Goal: Check status: Check status

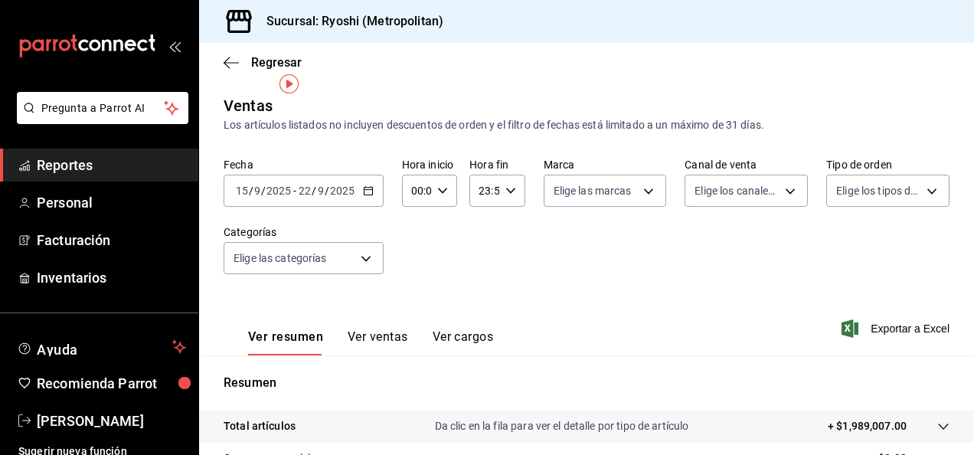
scroll to position [22, 0]
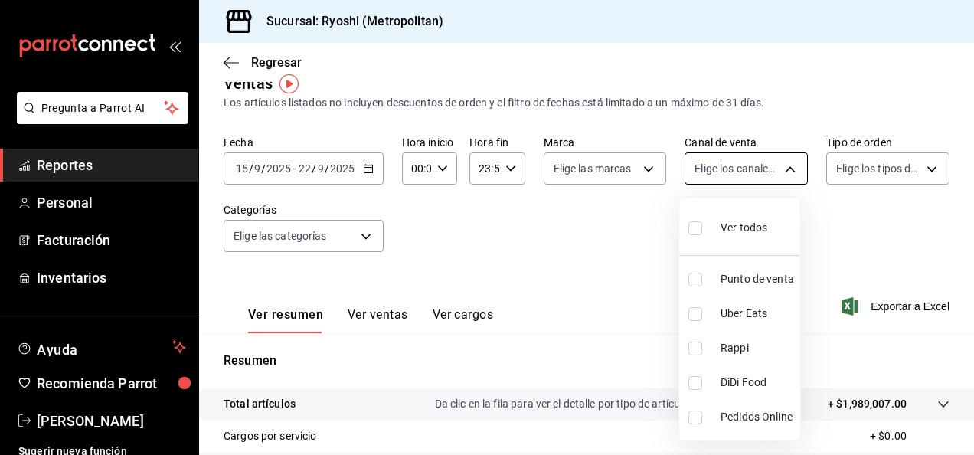
click at [777, 167] on body "Pregunta a Parrot AI Reportes Personal Facturación Inventarios Ayuda Recomienda…" at bounding box center [487, 227] width 974 height 455
click at [699, 278] on input "checkbox" at bounding box center [696, 280] width 14 height 14
checkbox input "true"
type input "PARROT"
click at [694, 285] on input "checkbox" at bounding box center [696, 280] width 14 height 14
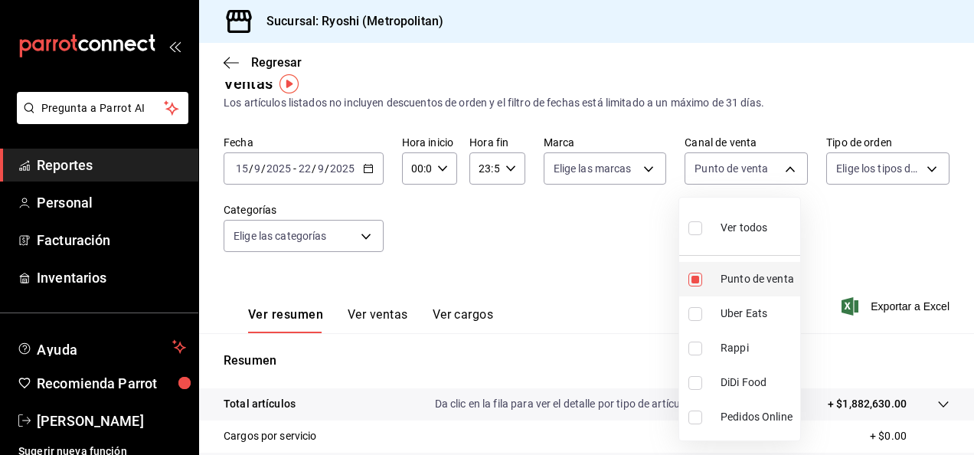
checkbox input "false"
click at [693, 317] on input "checkbox" at bounding box center [696, 314] width 14 height 14
checkbox input "true"
type input "UBER_EATS"
click at [692, 348] on input "checkbox" at bounding box center [696, 349] width 14 height 14
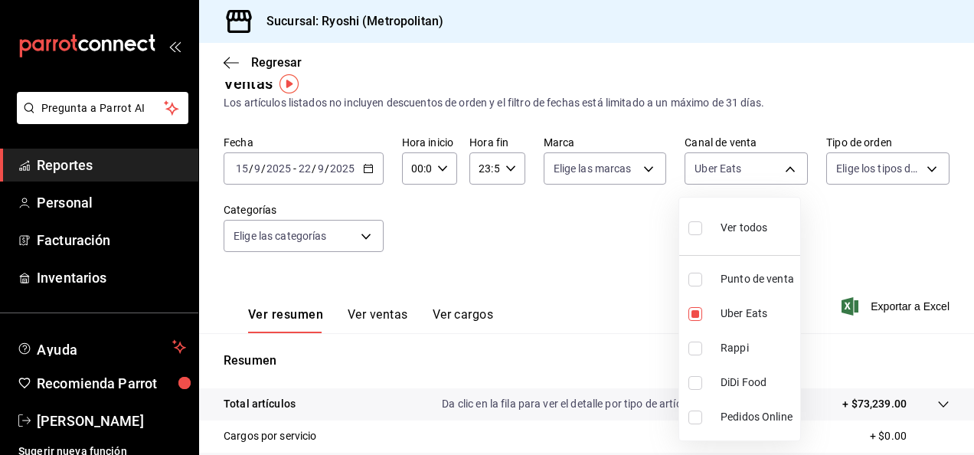
checkbox input "true"
type input "UBER_EATS,RAPPI"
click at [695, 382] on input "checkbox" at bounding box center [696, 383] width 14 height 14
checkbox input "true"
type input "UBER_EATS,RAPPI,DIDI_FOOD"
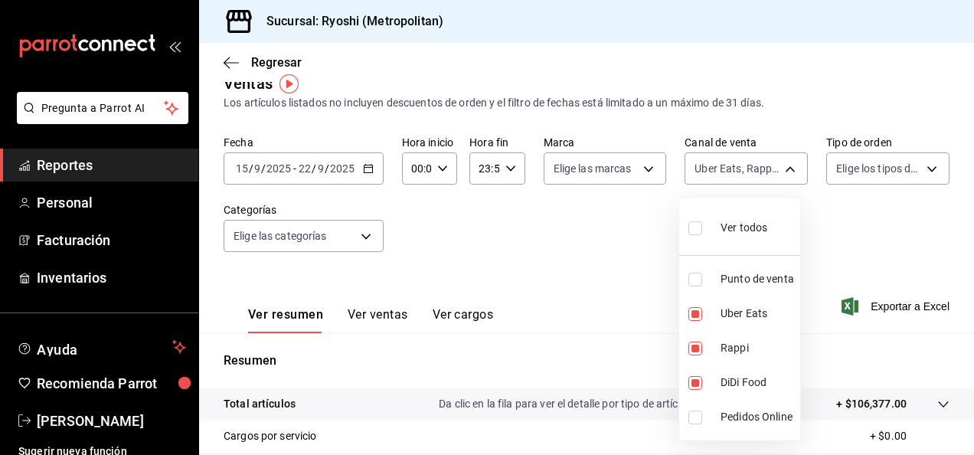
drag, startPoint x: 970, startPoint y: 231, endPoint x: 973, endPoint y: 261, distance: 30.9
click at [973, 261] on div at bounding box center [487, 227] width 974 height 455
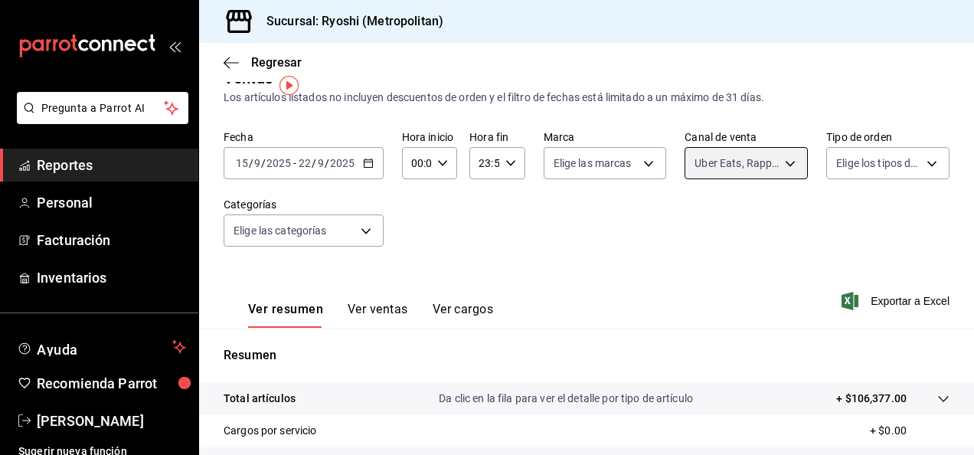
scroll to position [20, 0]
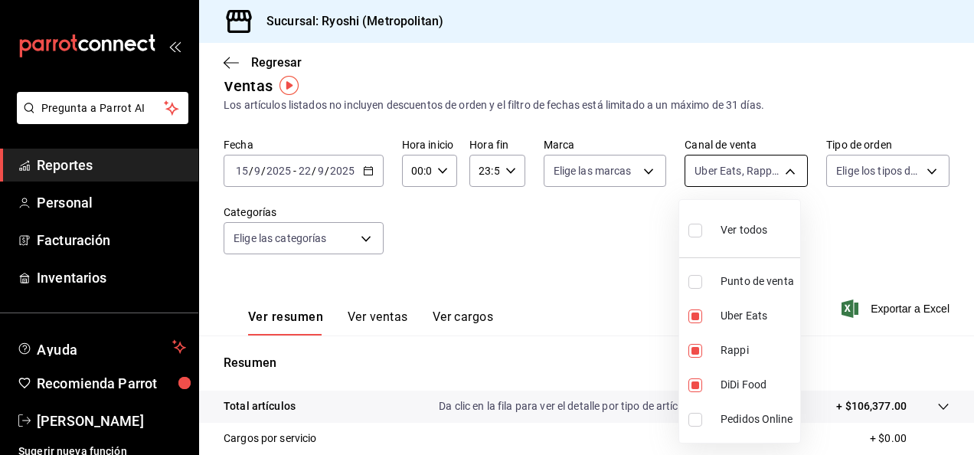
click at [784, 173] on body "Pregunta a Parrot AI Reportes Personal Facturación Inventarios Ayuda Recomienda…" at bounding box center [487, 227] width 974 height 455
click at [641, 171] on div at bounding box center [487, 227] width 974 height 455
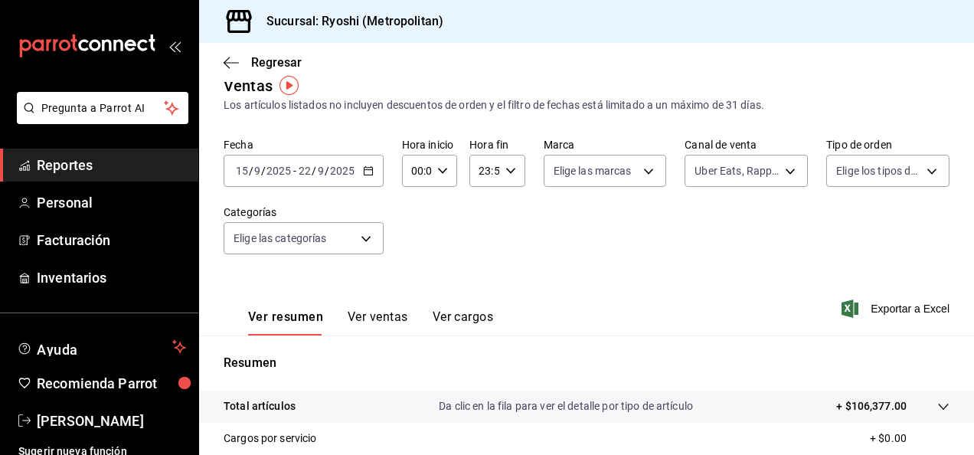
click at [641, 171] on body "Pregunta a Parrot AI Reportes Personal Facturación Inventarios Ayuda Recomienda…" at bounding box center [487, 227] width 974 height 455
click at [852, 176] on div at bounding box center [487, 227] width 974 height 455
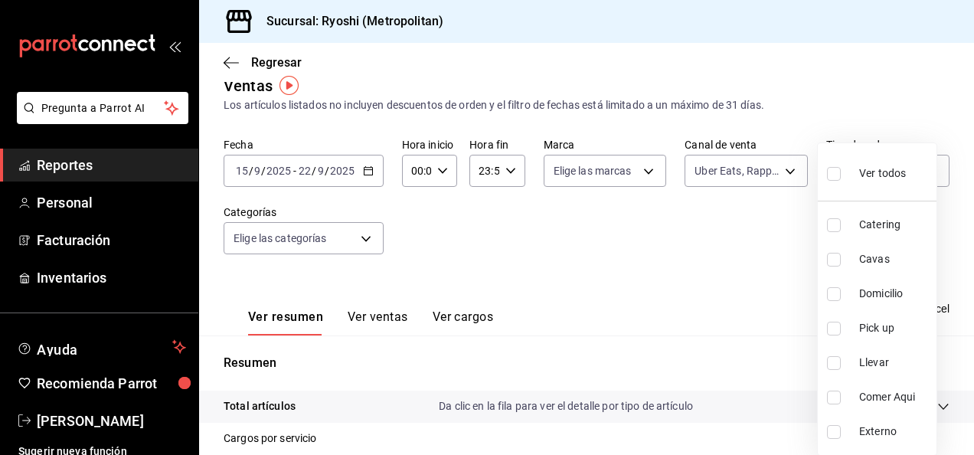
click at [852, 176] on body "Pregunta a Parrot AI Reportes Personal Facturación Inventarios Ayuda Recomienda…" at bounding box center [487, 227] width 974 height 455
click at [831, 332] on input "checkbox" at bounding box center [834, 329] width 14 height 14
checkbox input "true"
type input "01018ad5-29fa-4f07-8411-2461687e027c"
click at [831, 359] on input "checkbox" at bounding box center [834, 363] width 14 height 14
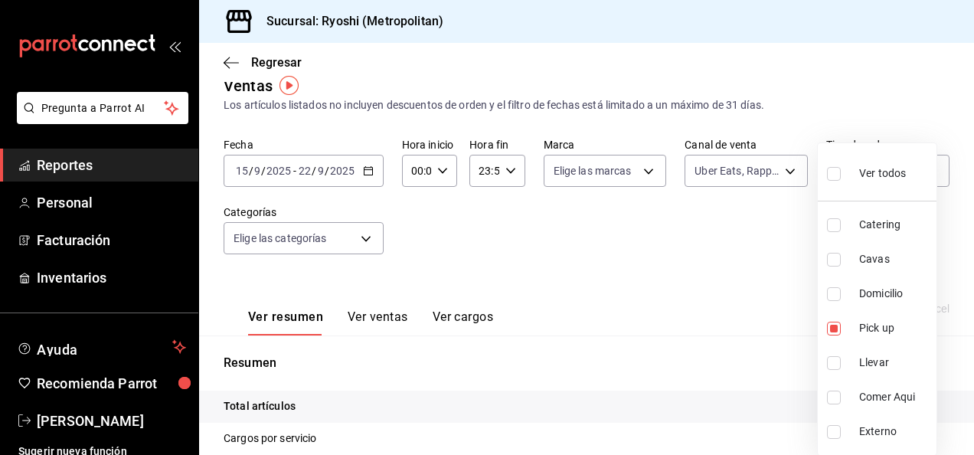
checkbox input "true"
type input "01018ad5-29fa-4f07-8411-2461687e027c,9c2e3faa-a2e0-4d6a-ab71-510b755ed8a9"
drag, startPoint x: 965, startPoint y: 281, endPoint x: 973, endPoint y: 319, distance: 38.5
click at [973, 319] on div at bounding box center [487, 227] width 974 height 455
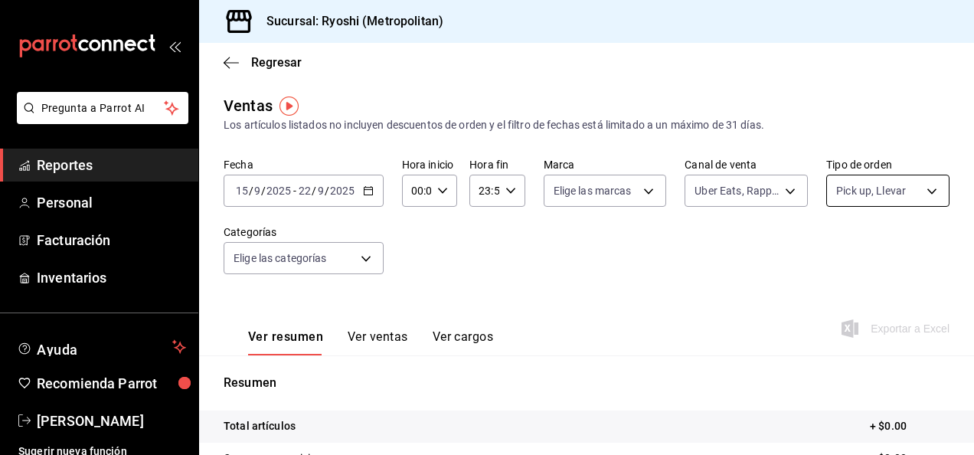
click at [908, 189] on body "Pregunta a Parrot AI Reportes Personal Facturación Inventarios Ayuda Recomienda…" at bounding box center [487, 227] width 974 height 455
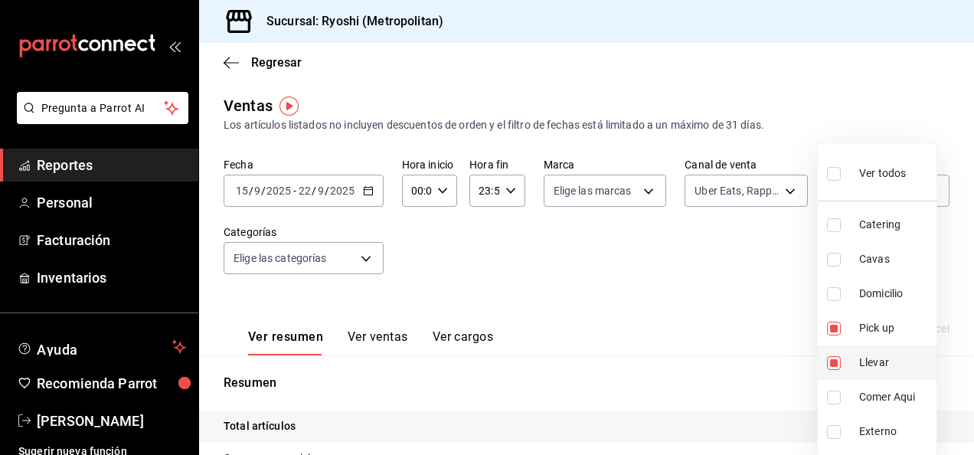
click at [837, 360] on input "checkbox" at bounding box center [834, 363] width 14 height 14
checkbox input "false"
type input "01018ad5-29fa-4f07-8411-2461687e027c"
click at [718, 238] on div at bounding box center [487, 227] width 974 height 455
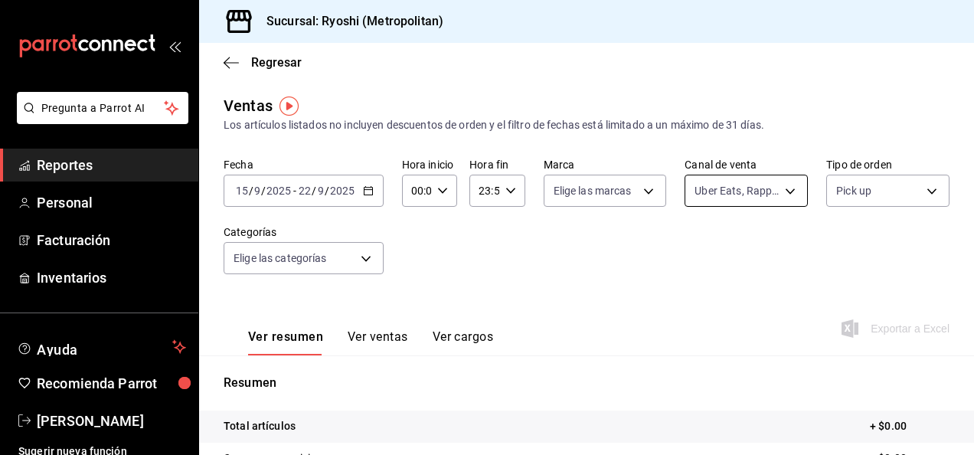
click at [786, 187] on body "Pregunta a Parrot AI Reportes Personal Facturación Inventarios Ayuda Recomienda…" at bounding box center [487, 227] width 974 height 455
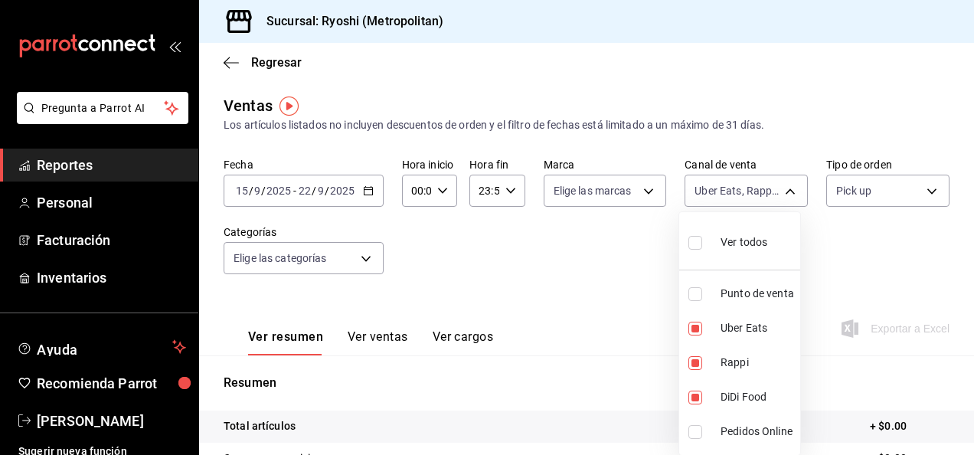
click at [689, 296] on input "checkbox" at bounding box center [696, 294] width 14 height 14
checkbox input "true"
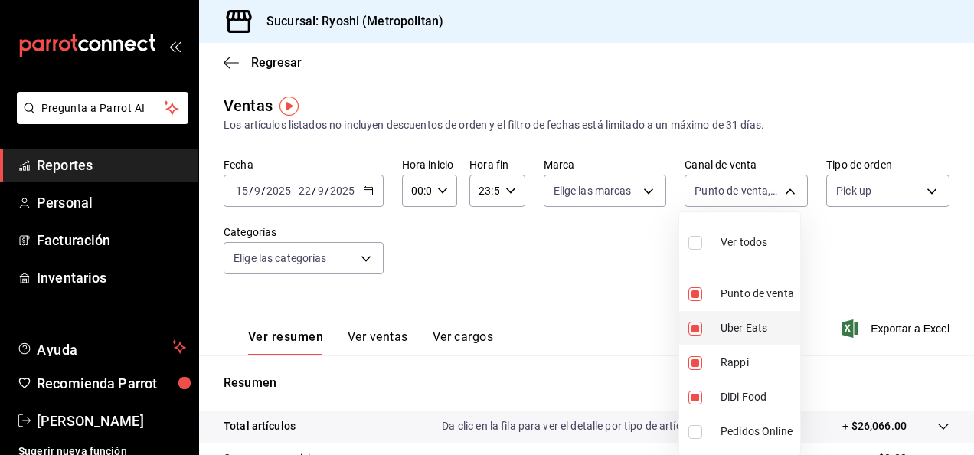
click at [692, 335] on li "Uber Eats" at bounding box center [739, 328] width 121 height 34
type input "RAPPI,DIDI_FOOD,PARROT"
checkbox input "false"
click at [692, 356] on input "checkbox" at bounding box center [696, 363] width 14 height 14
checkbox input "false"
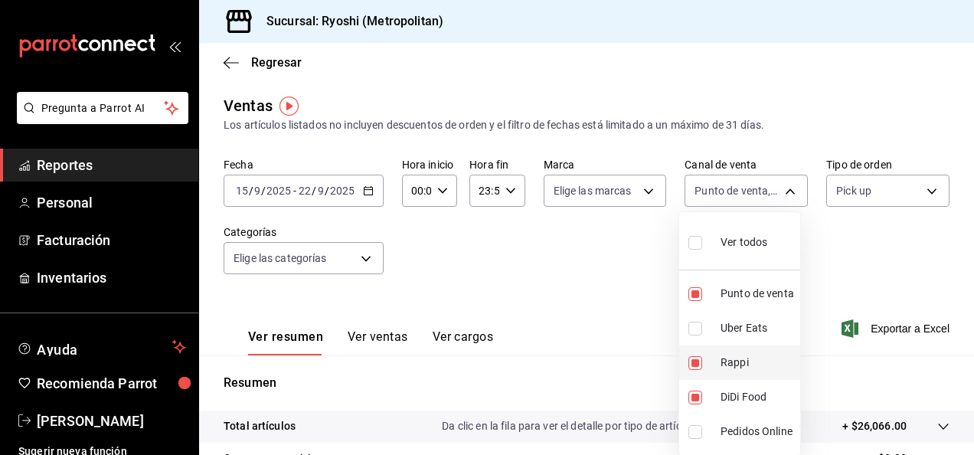
type input "DIDI_FOOD,PARROT"
click at [696, 394] on input "checkbox" at bounding box center [696, 398] width 14 height 14
checkbox input "false"
type input "PARROT"
click at [847, 266] on div at bounding box center [487, 227] width 974 height 455
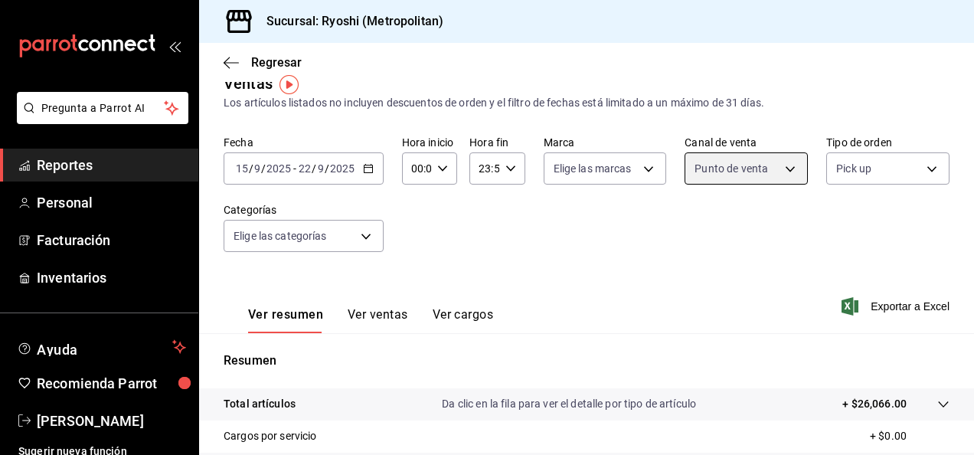
scroll to position [21, 0]
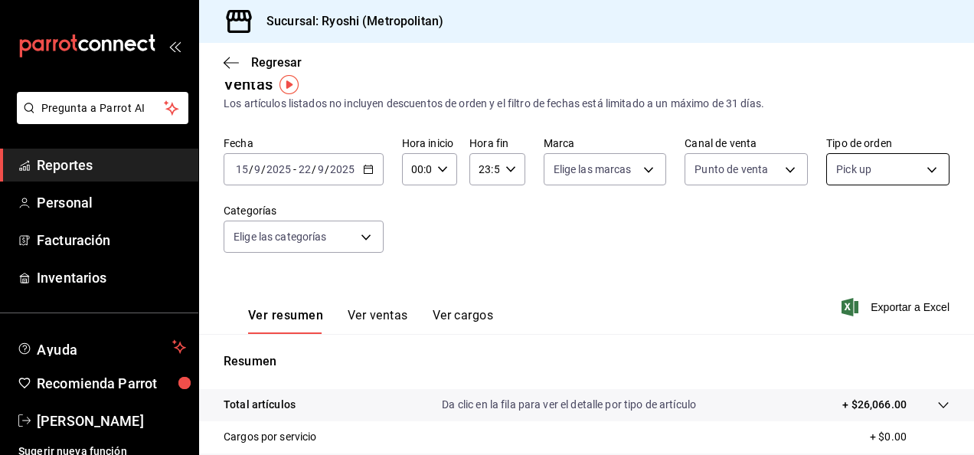
click at [921, 169] on body "Pregunta a Parrot AI Reportes Personal Facturación Inventarios Ayuda Recomienda…" at bounding box center [487, 227] width 974 height 455
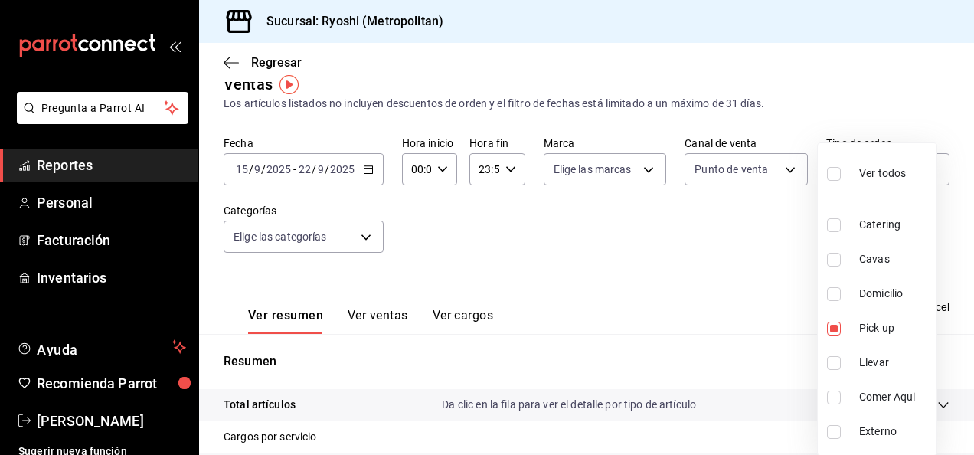
click at [835, 357] on input "checkbox" at bounding box center [834, 363] width 14 height 14
checkbox input "true"
type input "01018ad5-29fa-4f07-8411-2461687e027c,9c2e3faa-a2e0-4d6a-ab71-510b755ed8a9"
click at [673, 277] on div at bounding box center [487, 227] width 974 height 455
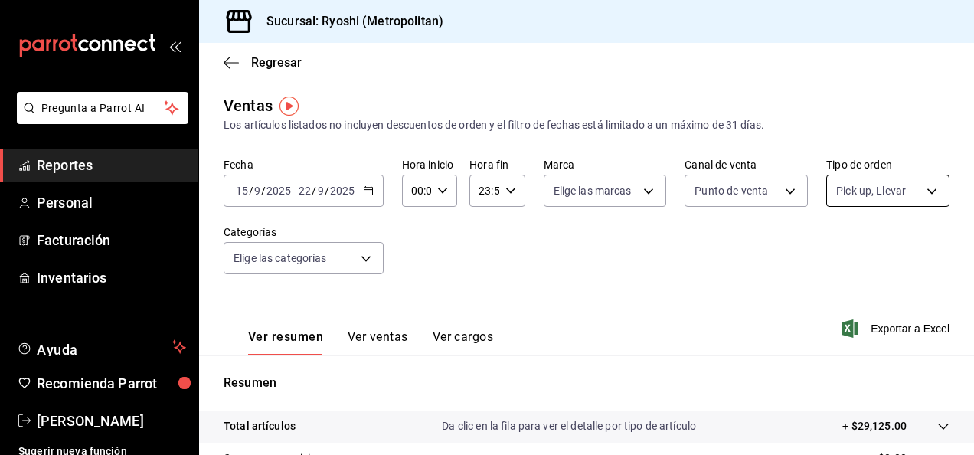
click at [919, 189] on body "Pregunta a Parrot AI Reportes Personal Facturación Inventarios Ayuda Recomienda…" at bounding box center [487, 227] width 974 height 455
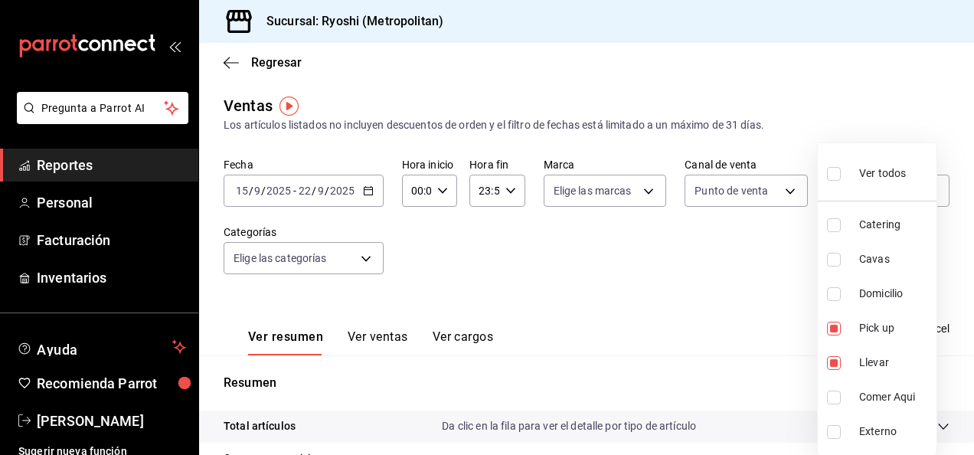
click at [783, 291] on div at bounding box center [487, 227] width 974 height 455
